Goal: Transaction & Acquisition: Subscribe to service/newsletter

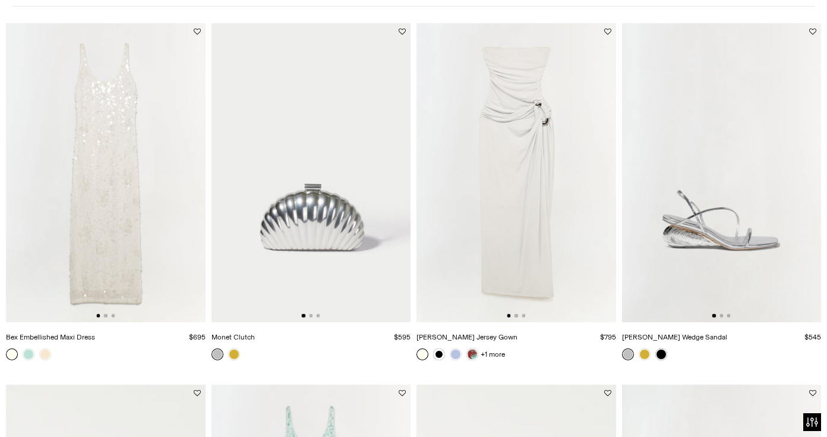
scroll to position [143, 0]
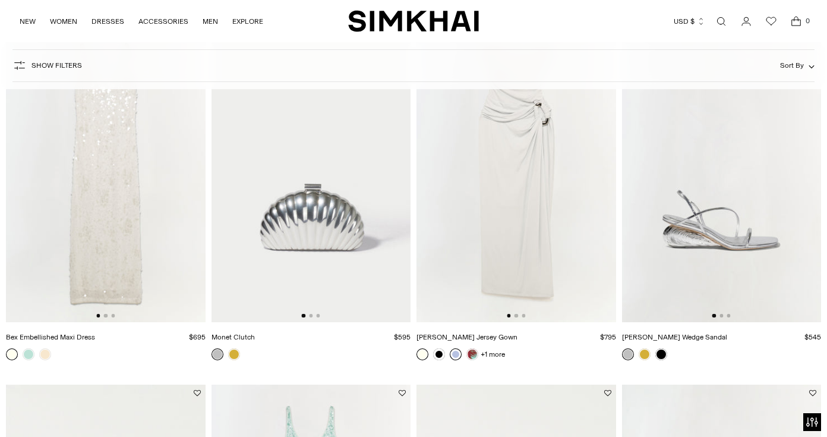
click at [459, 355] on link at bounding box center [456, 354] width 12 height 12
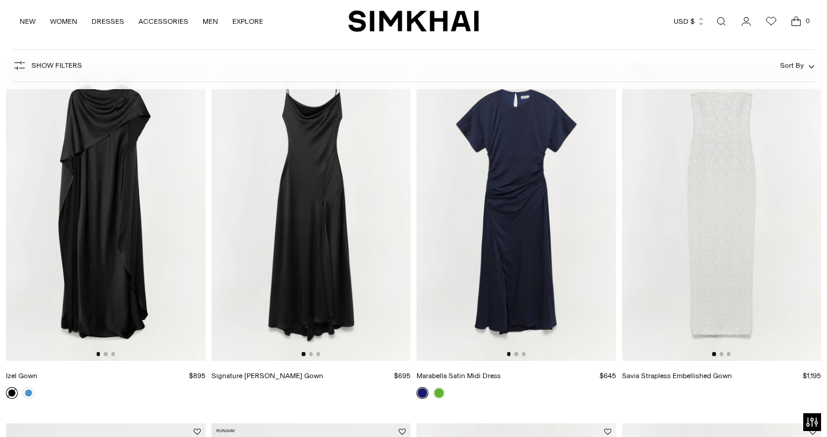
scroll to position [1212, 0]
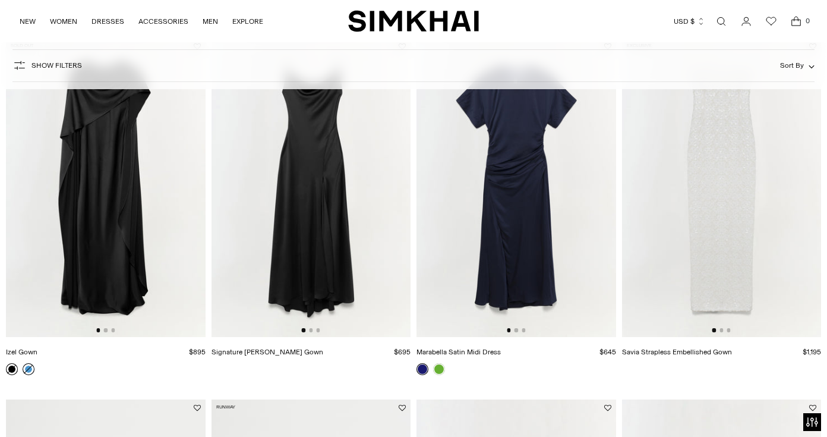
click at [29, 368] on link at bounding box center [29, 369] width 12 height 12
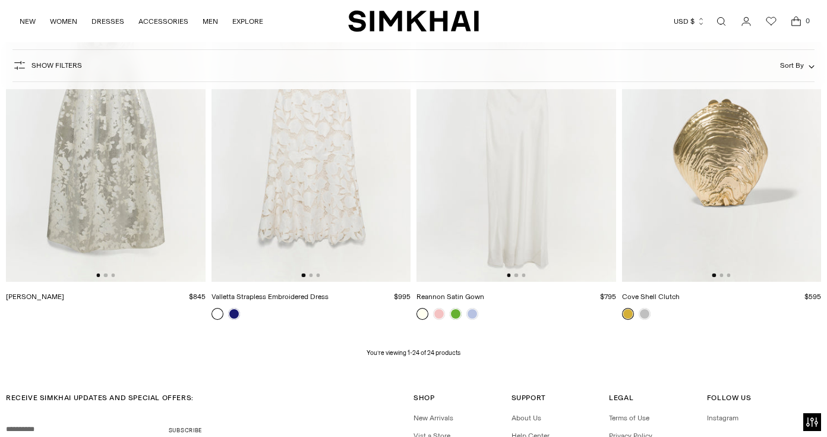
scroll to position [1983, 0]
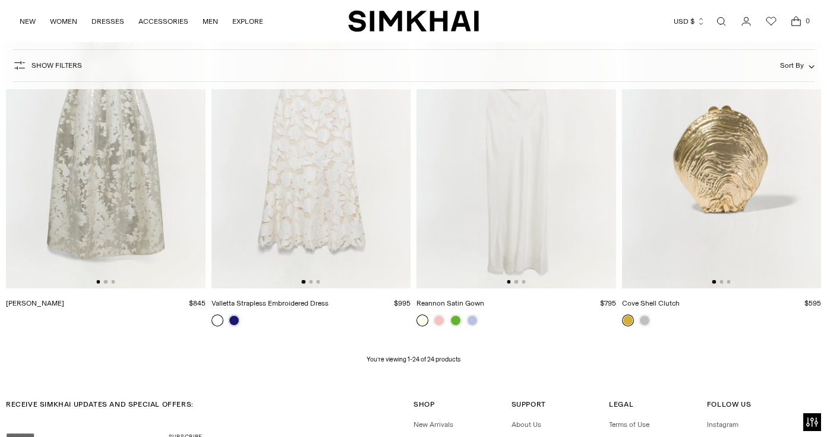
click at [65, 210] on img at bounding box center [106, 138] width 200 height 299
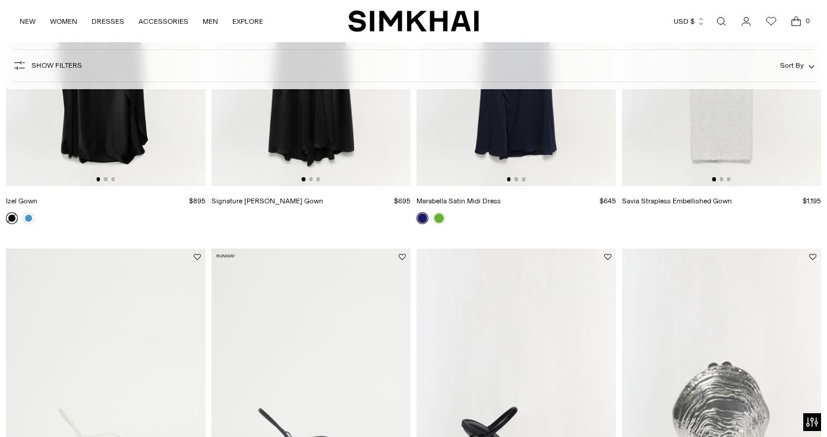
scroll to position [1341, 0]
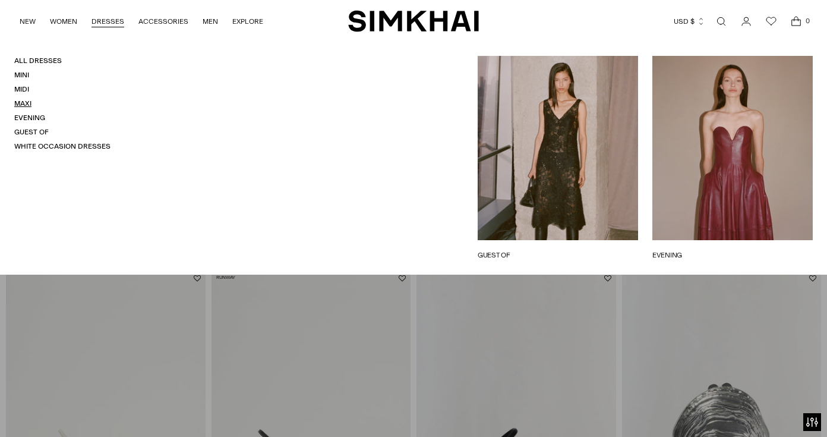
click at [23, 102] on link "Maxi" at bounding box center [22, 103] width 17 height 8
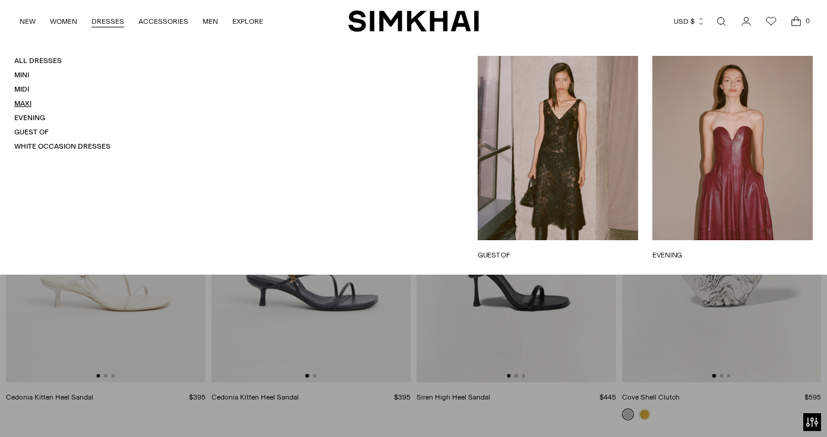
scroll to position [1532, 0]
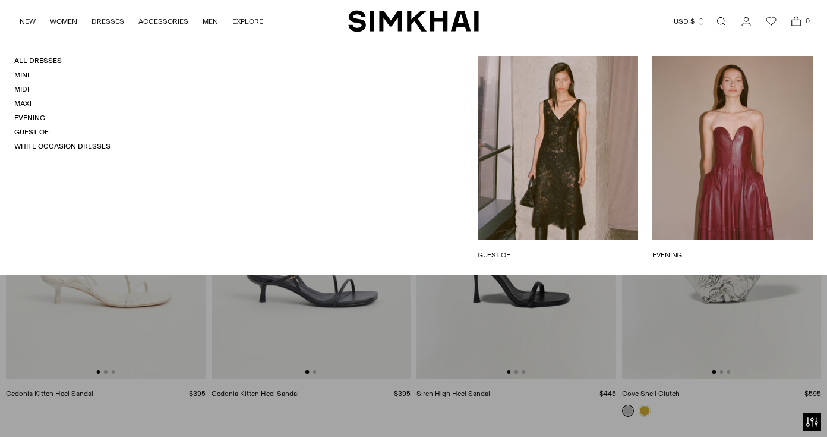
click at [710, 250] on link "EVENING" at bounding box center [732, 255] width 160 height 11
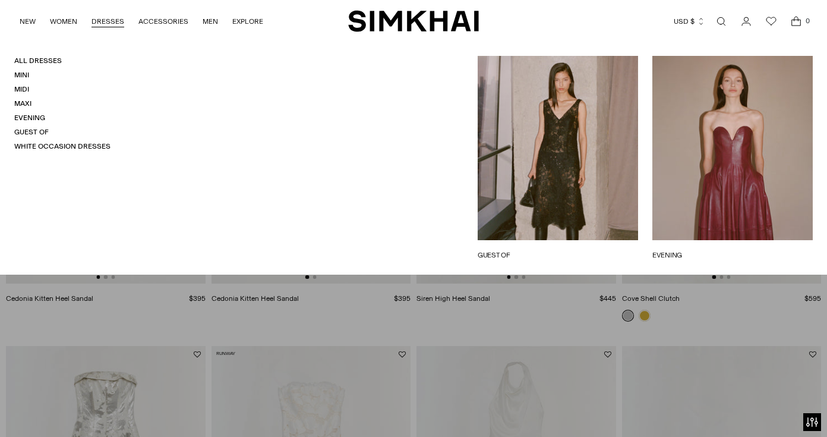
scroll to position [1674, 0]
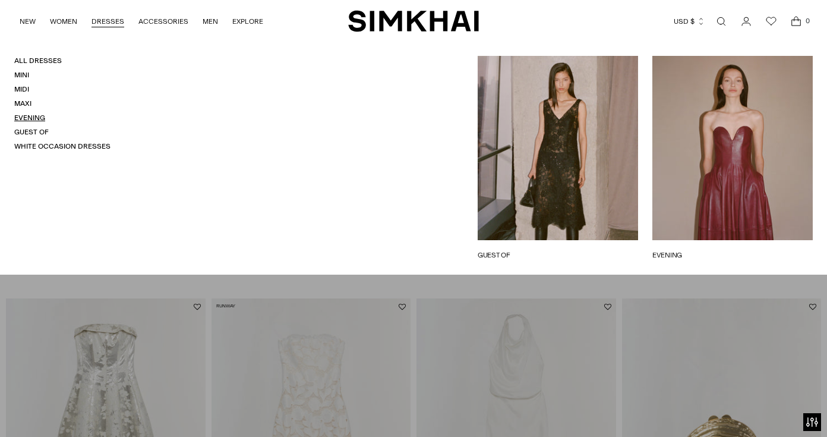
click at [35, 116] on link "Evening" at bounding box center [29, 117] width 31 height 8
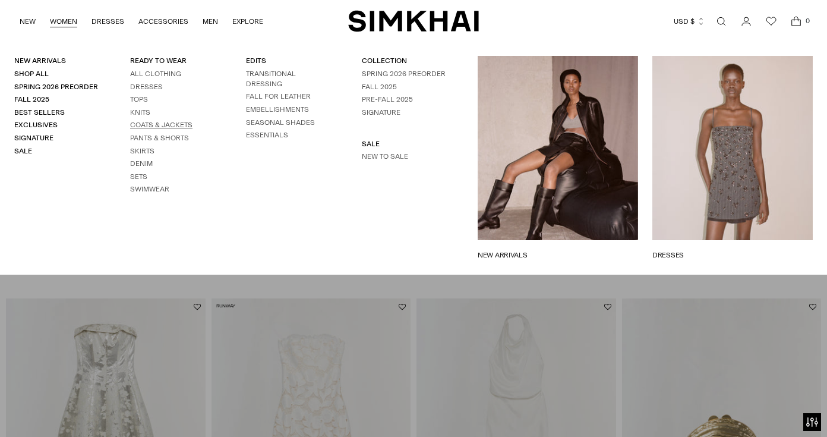
click at [151, 122] on link "Coats & Jackets" at bounding box center [161, 125] width 62 height 8
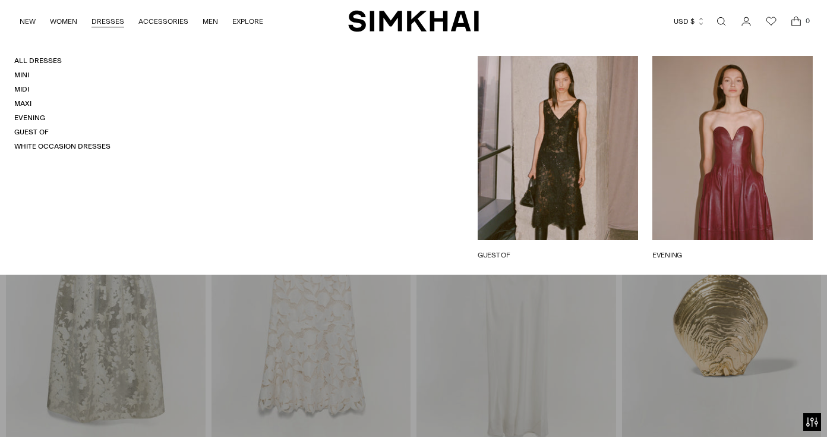
scroll to position [1840, 0]
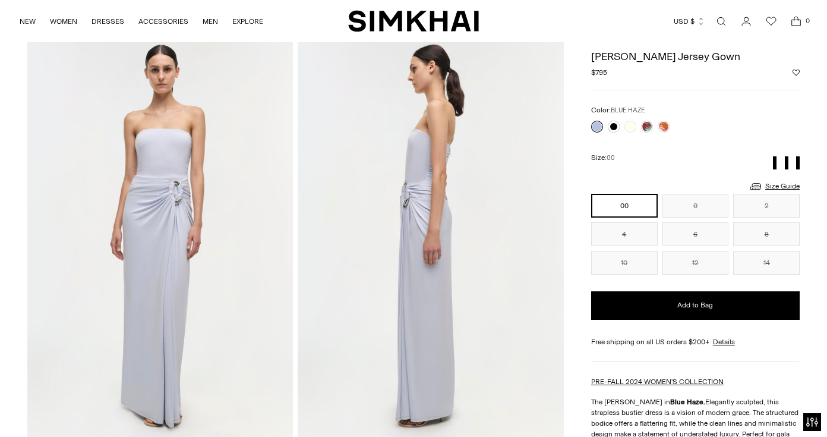
scroll to position [71, 0]
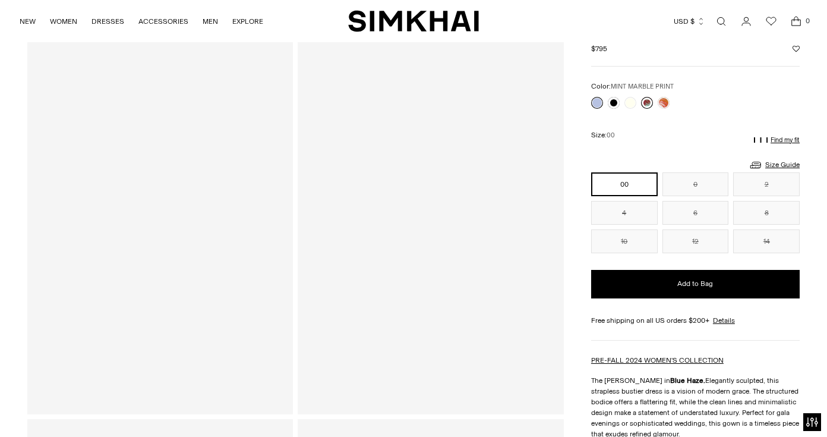
click at [646, 104] on link at bounding box center [647, 103] width 12 height 12
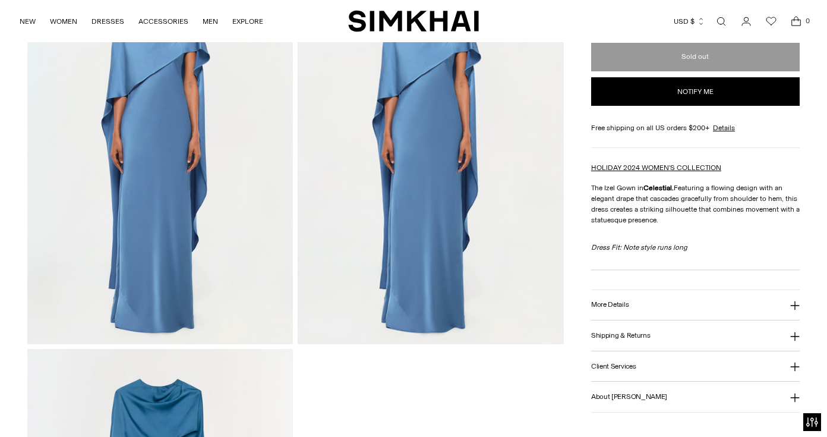
scroll to position [951, 0]
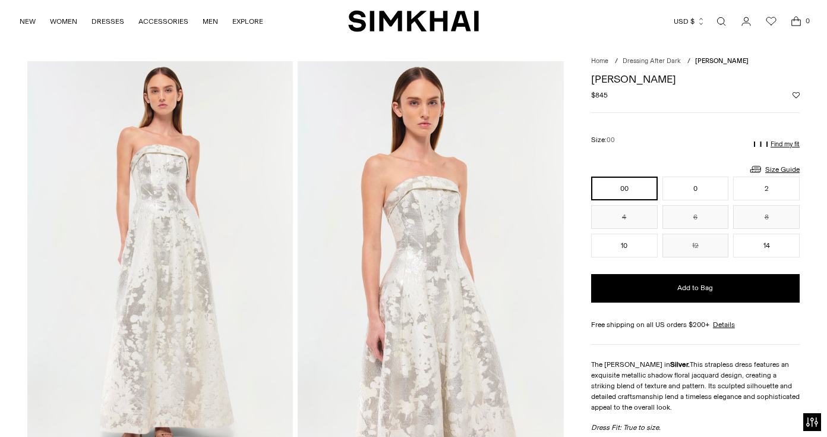
scroll to position [24, 0]
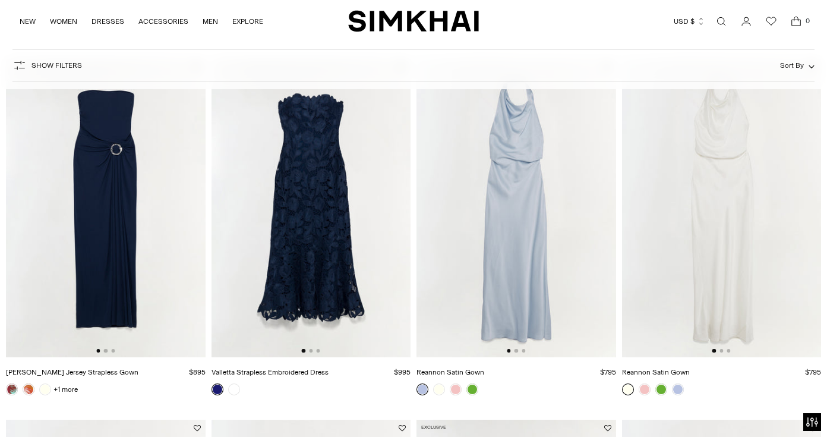
scroll to position [499, 0]
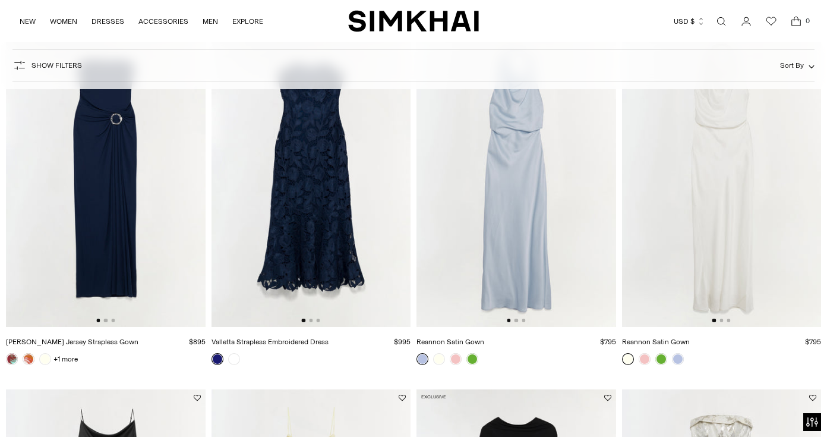
click at [477, 207] on img at bounding box center [516, 177] width 200 height 299
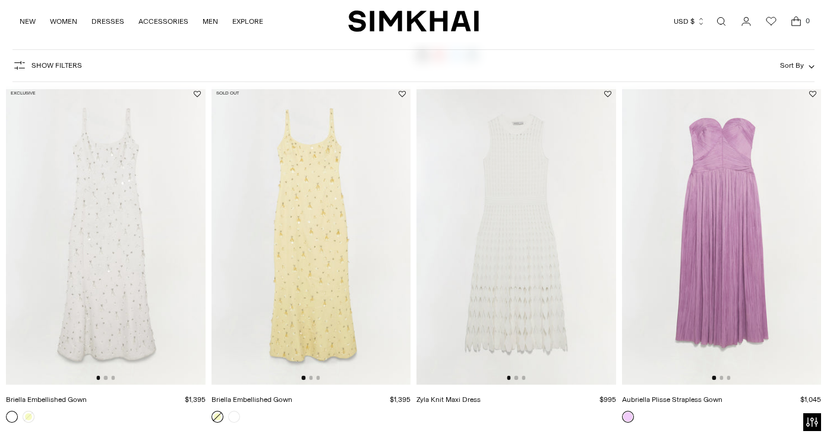
scroll to position [1188, 0]
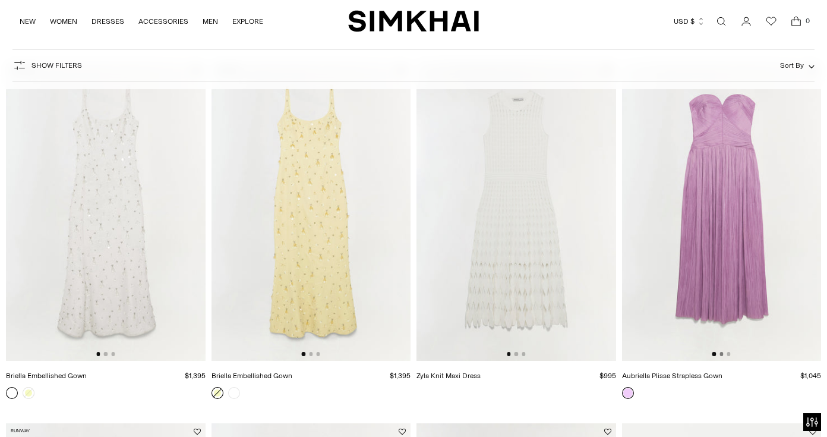
click at [722, 353] on button "Go to slide 2" at bounding box center [721, 354] width 4 height 4
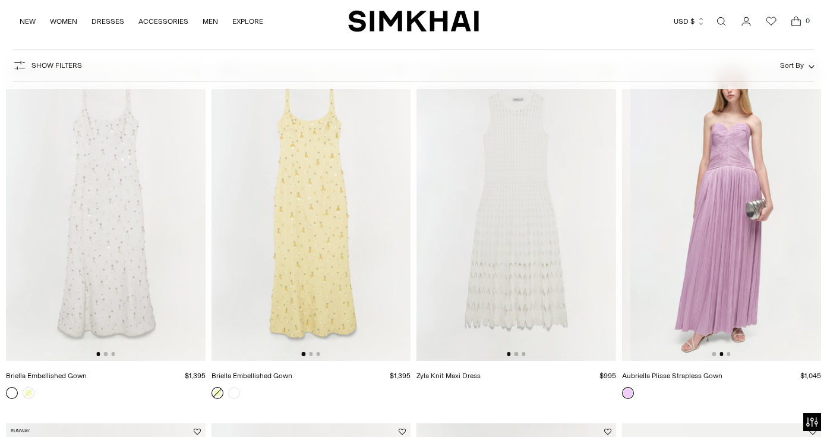
scroll to position [0, 200]
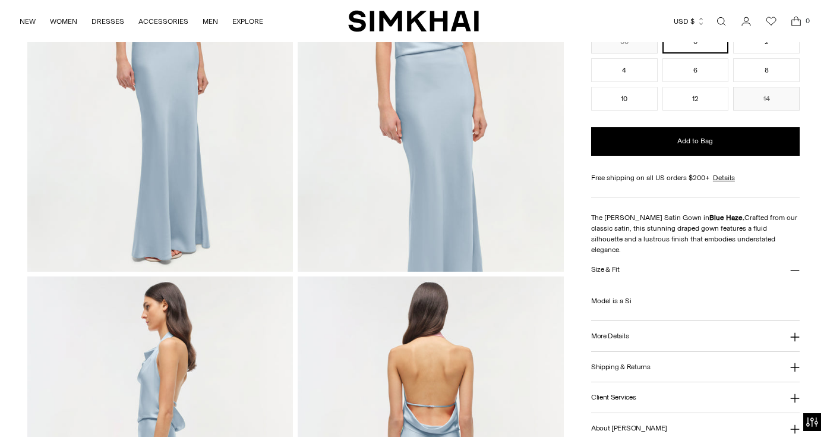
scroll to position [238, 0]
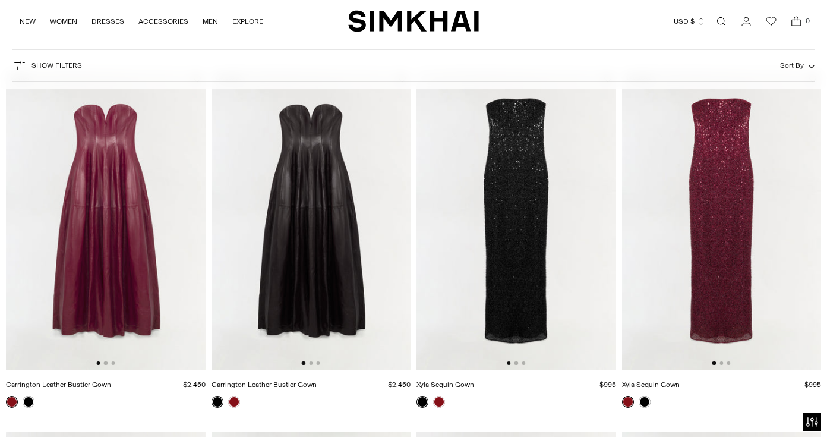
scroll to position [119, 0]
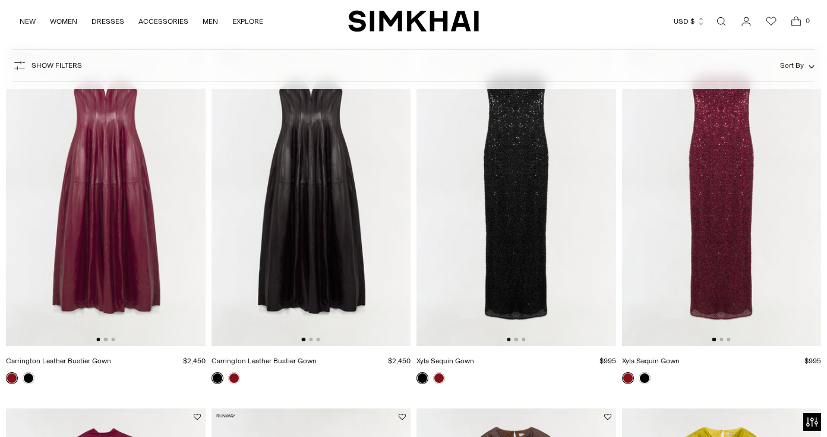
click at [311, 337] on img at bounding box center [311, 196] width 200 height 299
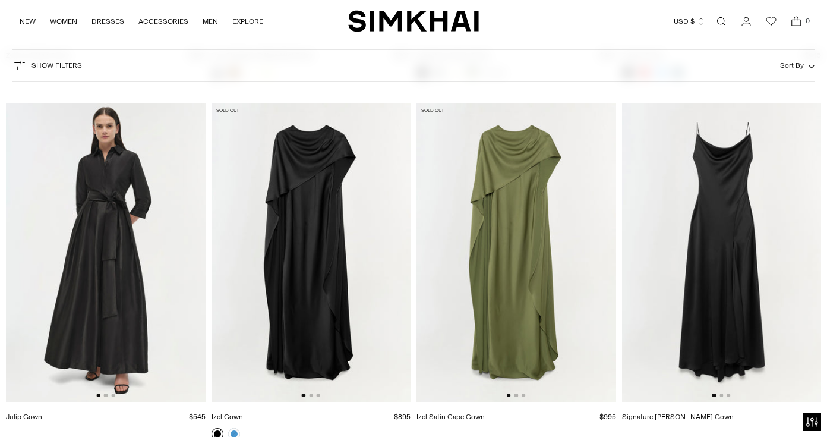
scroll to position [0, 1]
click at [516, 204] on img at bounding box center [516, 252] width 200 height 299
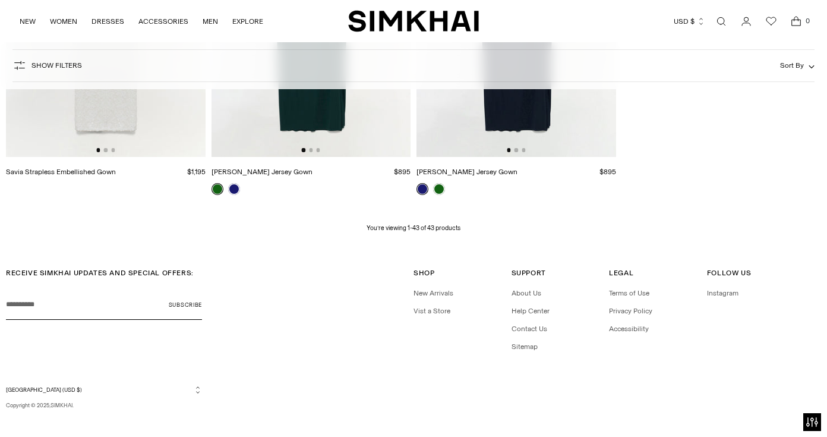
scroll to position [3920, 0]
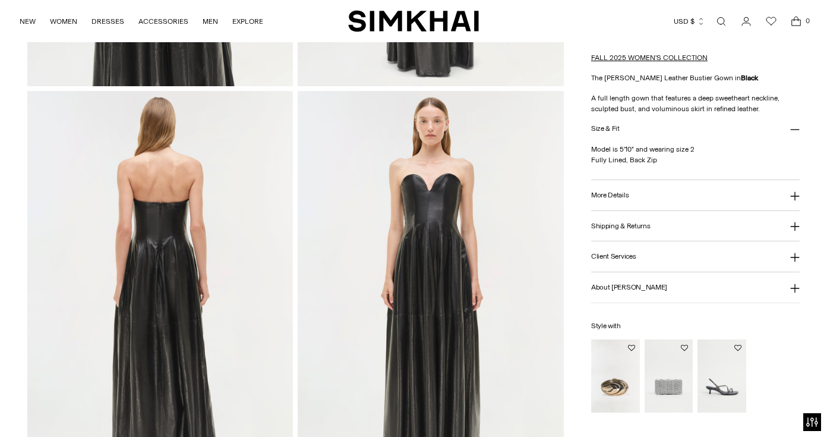
scroll to position [808, 0]
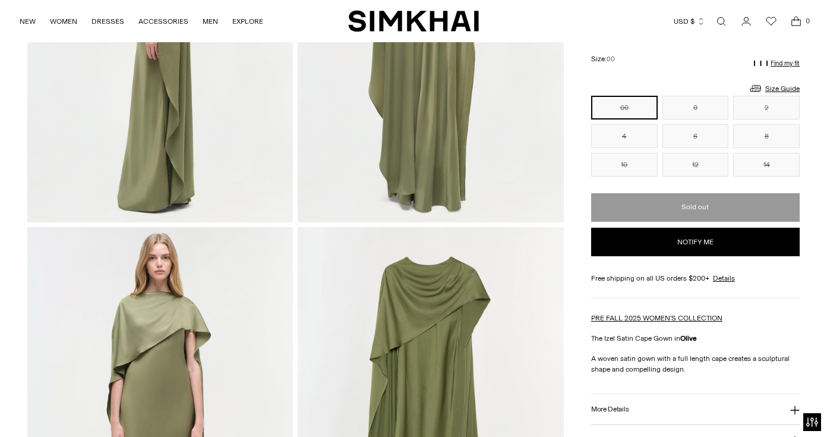
scroll to position [665, 0]
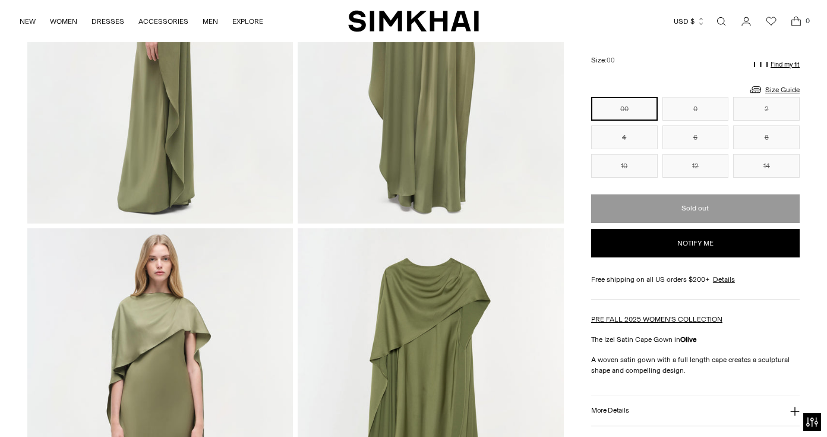
click at [689, 241] on button "Notify me" at bounding box center [695, 243] width 209 height 29
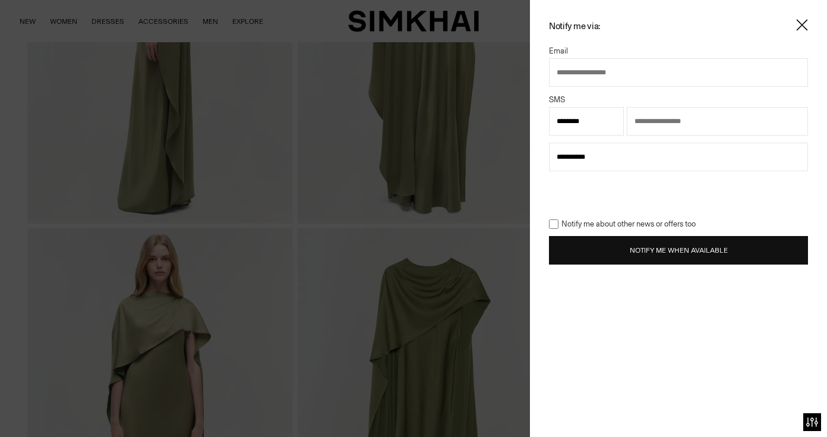
click at [620, 71] on input "text" at bounding box center [678, 72] width 259 height 29
type input "**********"
select select "**"
type input "**********"
click at [599, 162] on select "**********" at bounding box center [678, 157] width 259 height 29
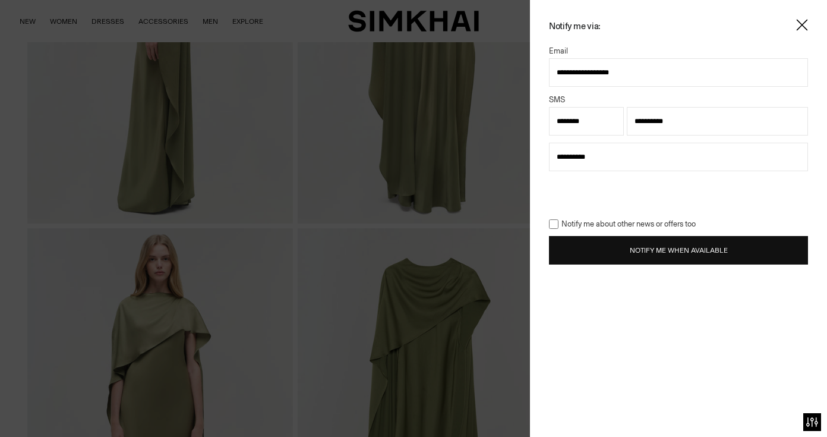
select select "**********"
click at [646, 243] on button "Notify Me When Available" at bounding box center [678, 250] width 259 height 29
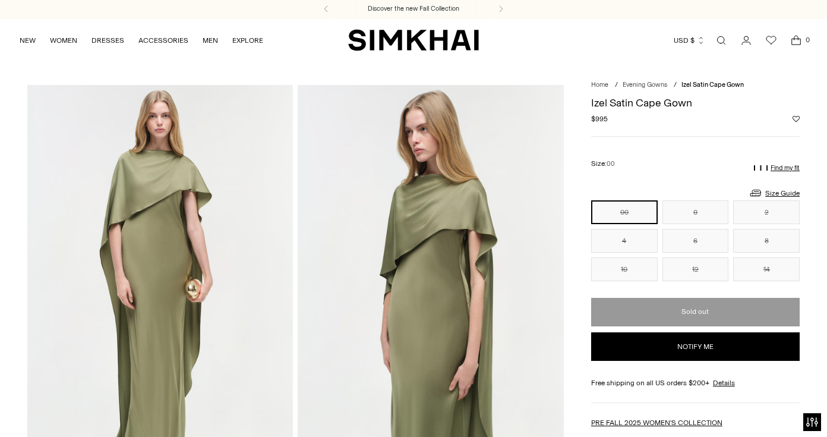
scroll to position [0, 0]
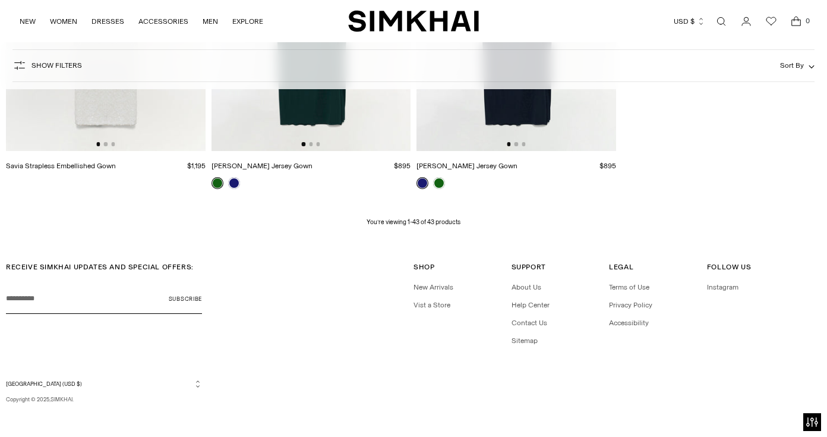
scroll to position [3920, 0]
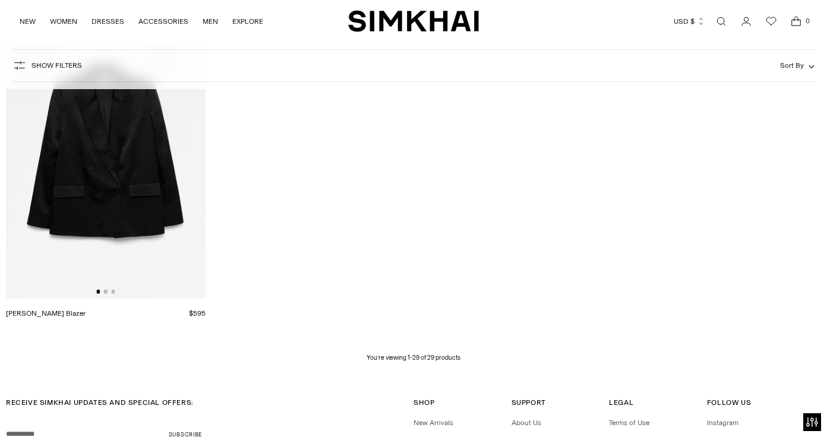
scroll to position [2685, 0]
